Goal: Communication & Community: Answer question/provide support

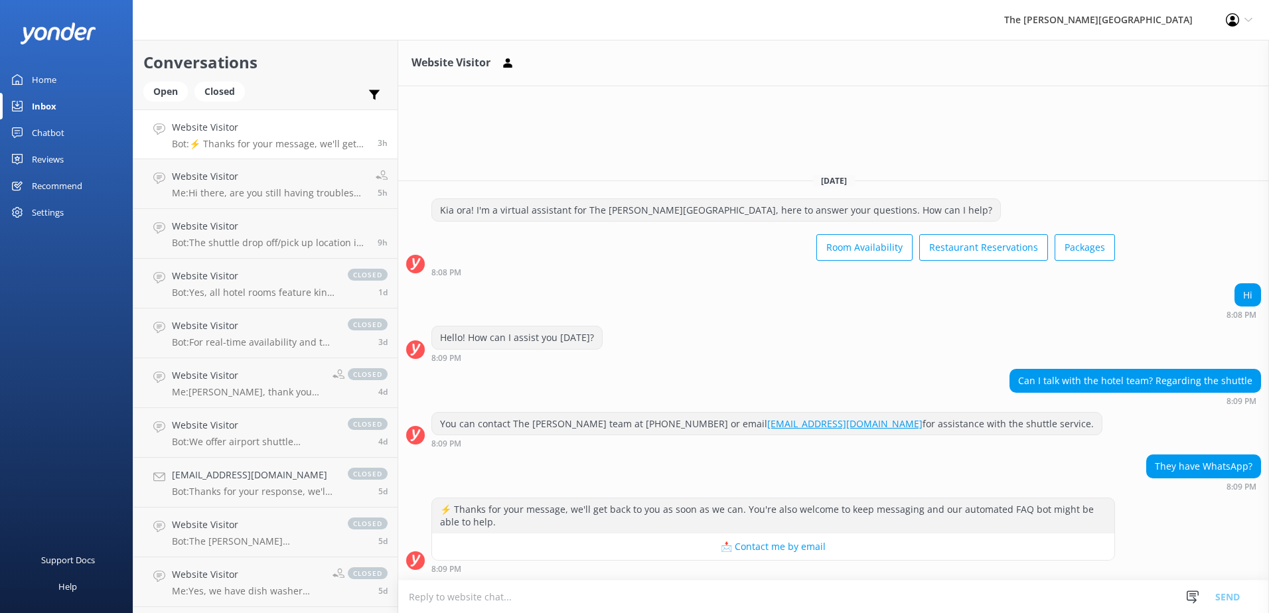
click at [534, 594] on textarea at bounding box center [833, 597] width 871 height 33
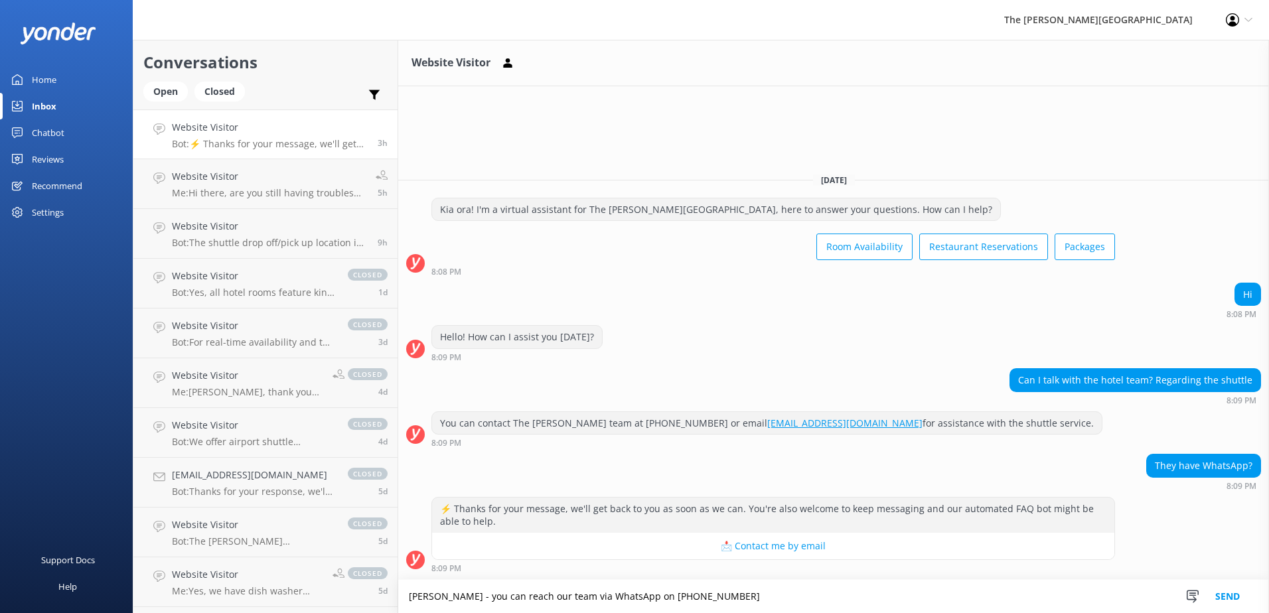
type textarea "[PERSON_NAME] - you can reach our team via WhatsApp on [PHONE_NUMBER]"
click at [1232, 598] on button "Send" at bounding box center [1227, 596] width 50 height 33
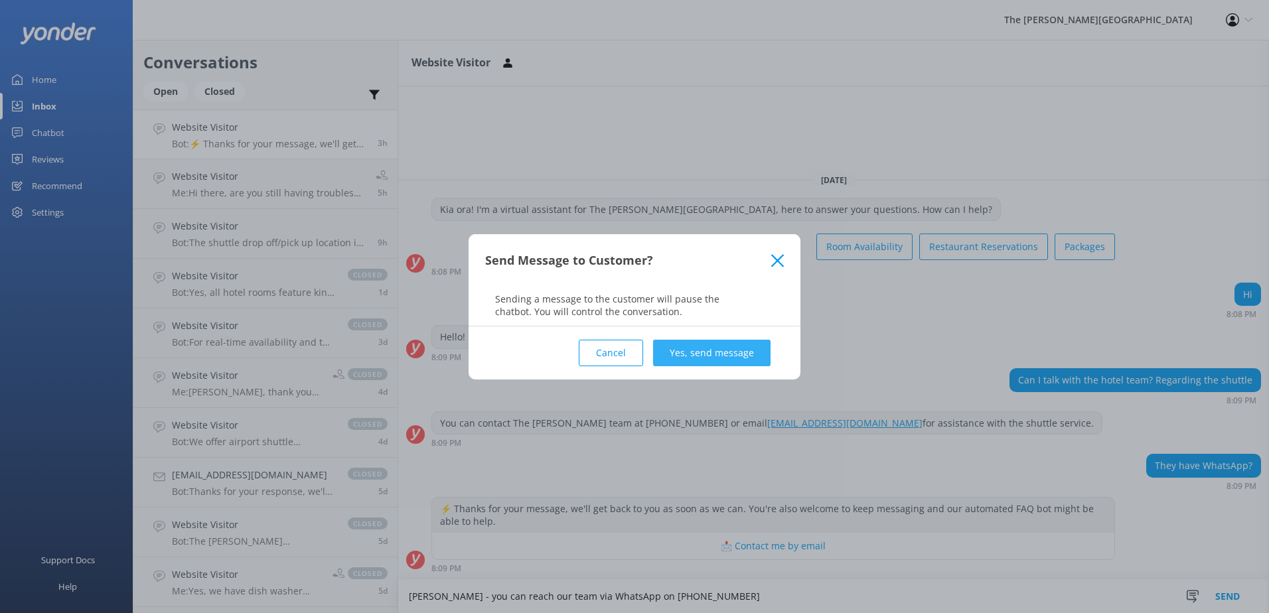
click at [691, 347] on button "Yes, send message" at bounding box center [711, 353] width 117 height 27
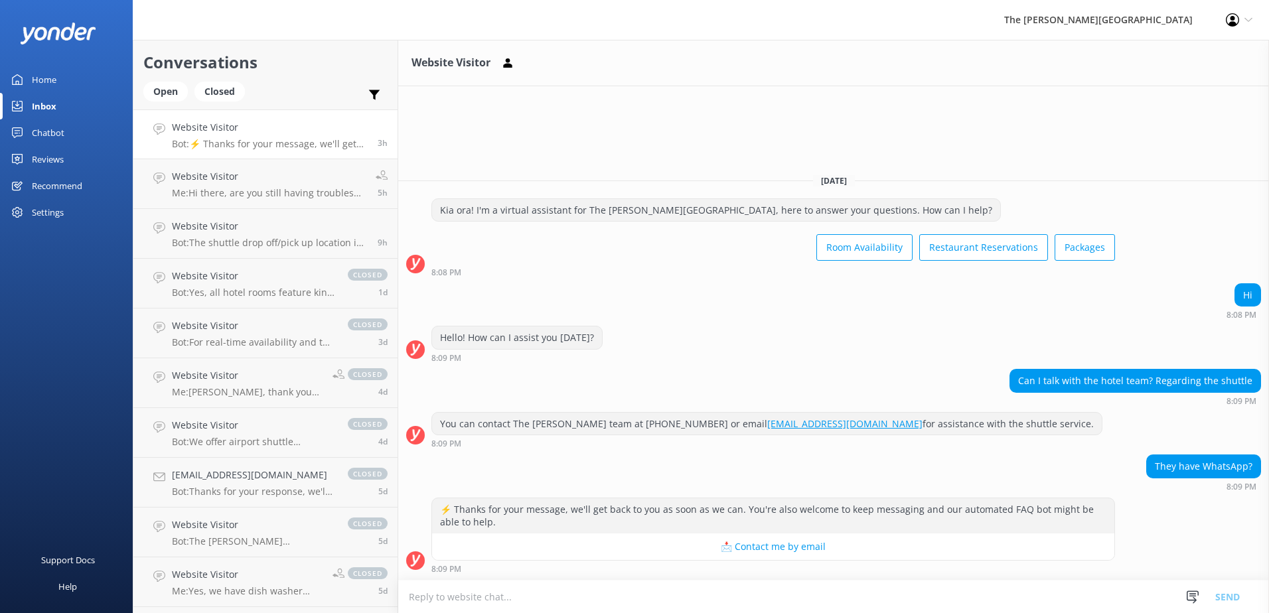
scroll to position [9, 0]
